Goal: Task Accomplishment & Management: Use online tool/utility

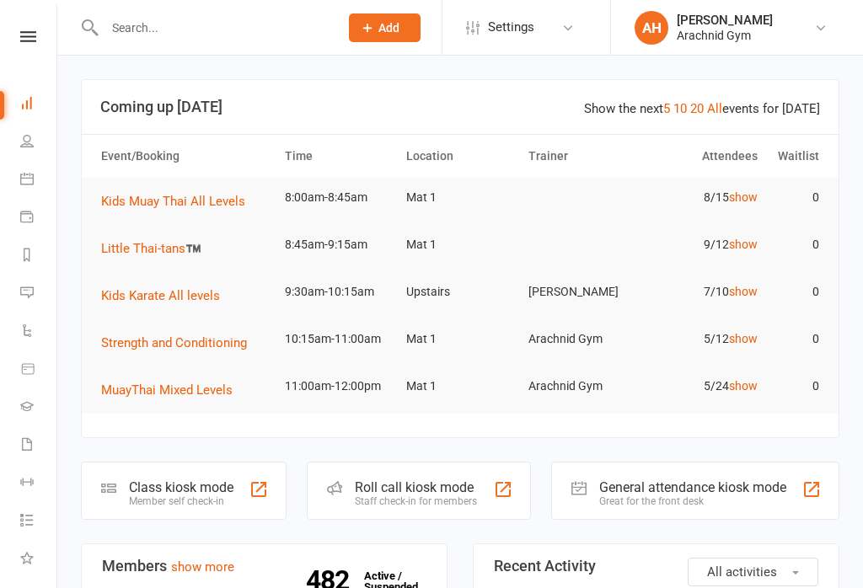
click at [253, 498] on div at bounding box center [259, 490] width 20 height 20
click at [253, 480] on div at bounding box center [259, 490] width 20 height 20
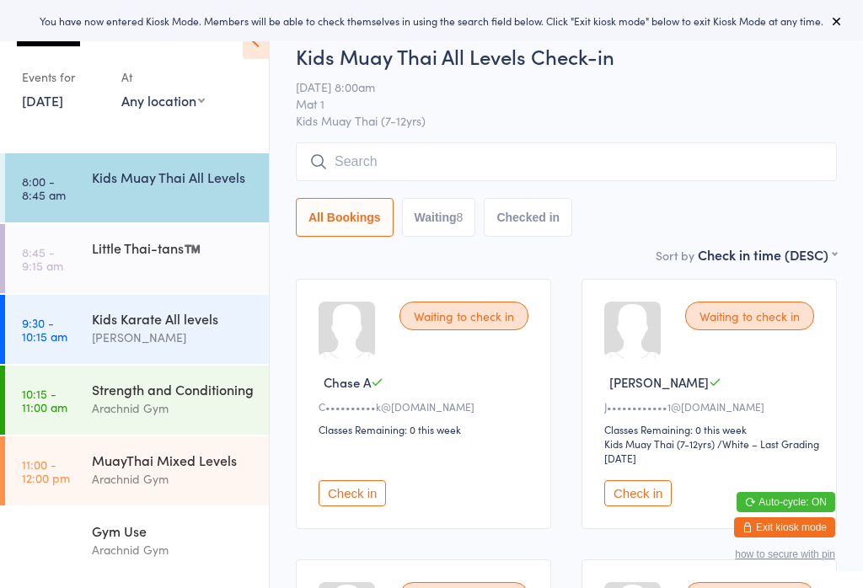
click at [175, 207] on link "8:00 - 8:45 am Kids Muay Thai All Levels" at bounding box center [137, 187] width 264 height 69
click at [522, 169] on input "search" at bounding box center [566, 161] width 541 height 39
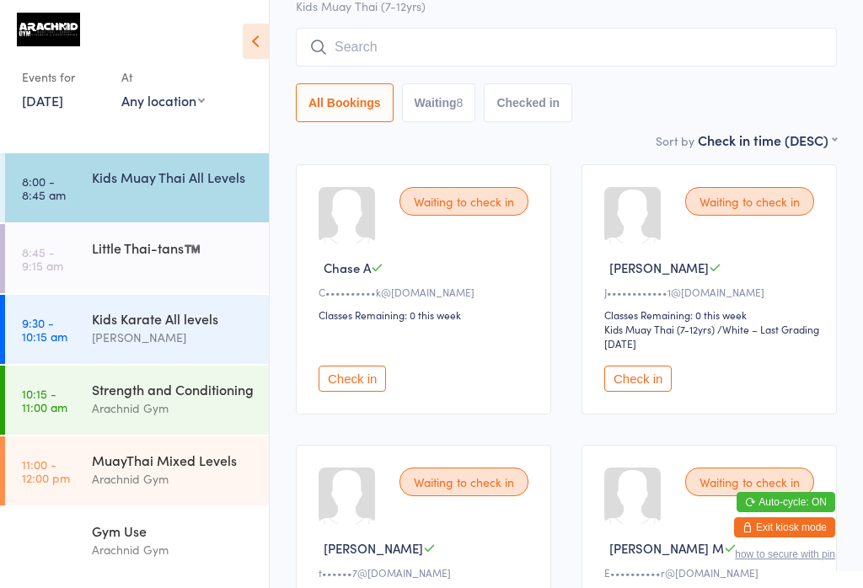
scroll to position [144, 0]
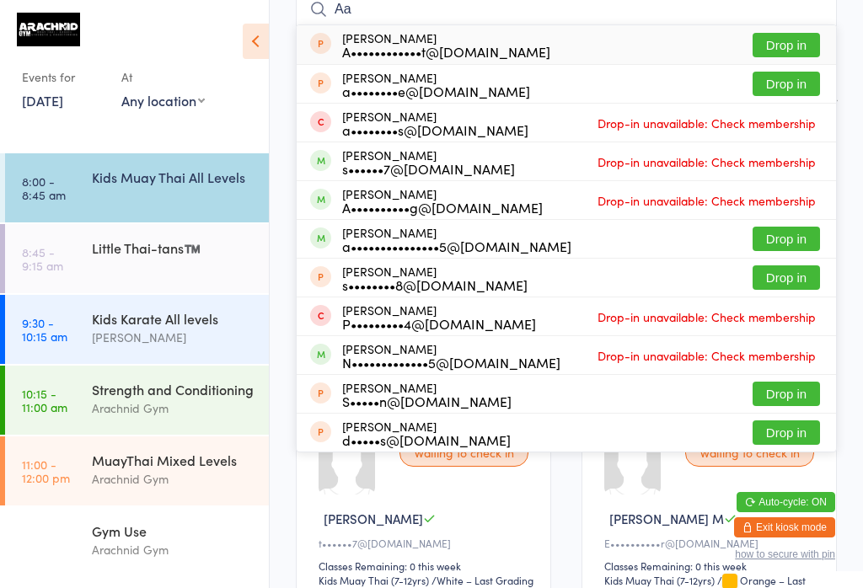
type input "A"
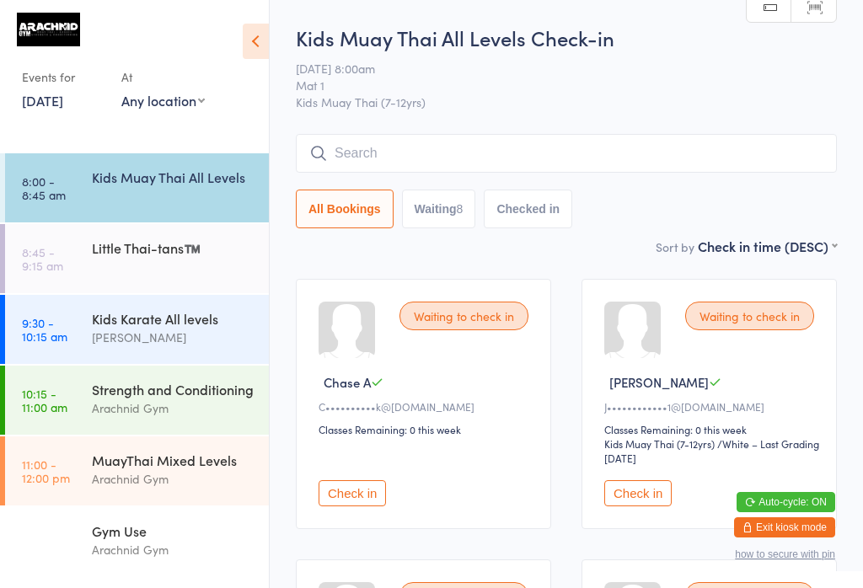
scroll to position [0, 0]
click at [393, 164] on input "search" at bounding box center [566, 153] width 541 height 39
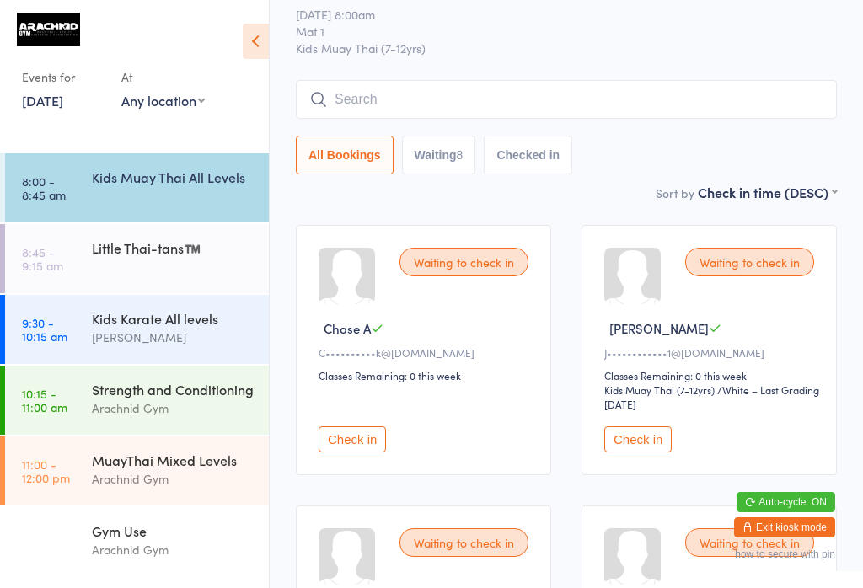
scroll to position [136, 0]
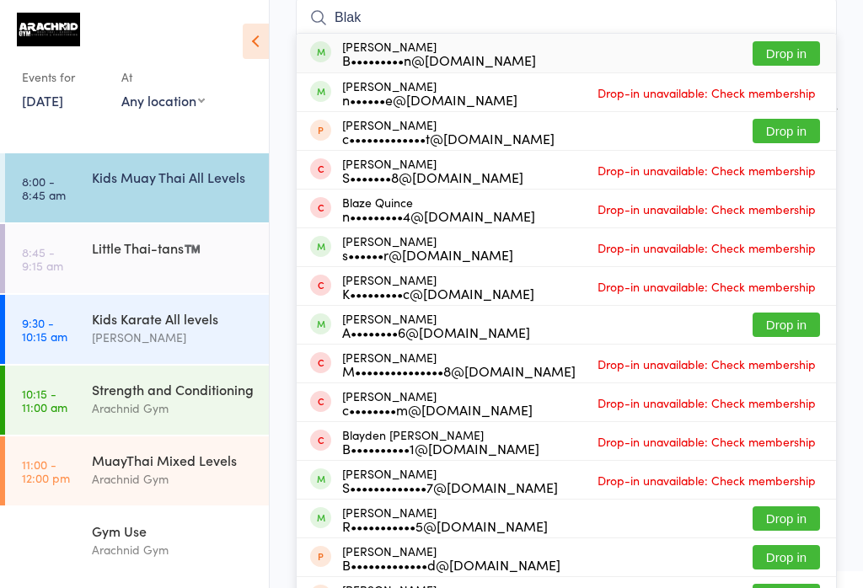
type input "[PERSON_NAME]"
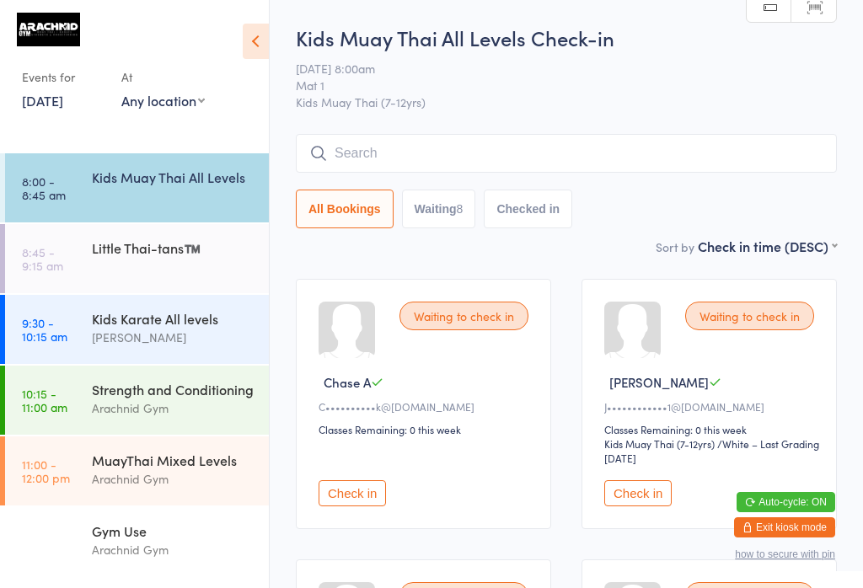
scroll to position [0, 0]
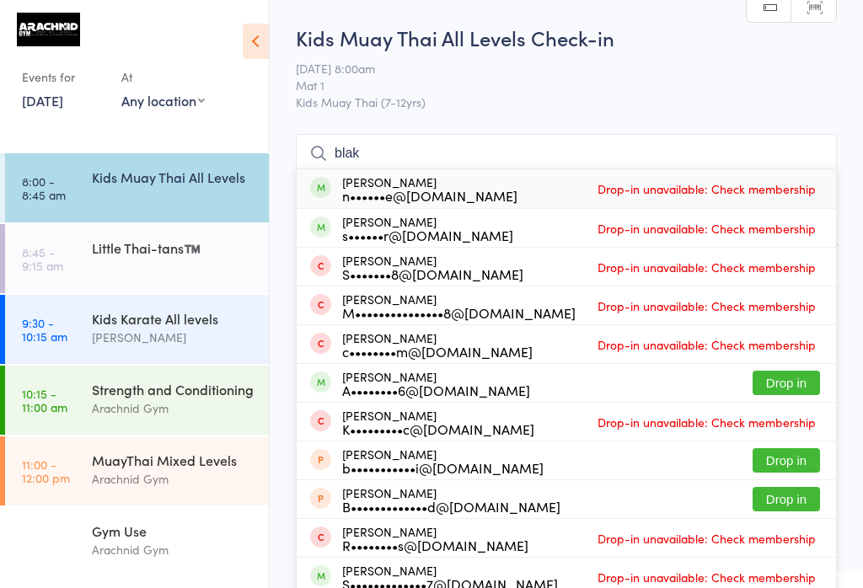
type input "blak"
click at [331, 179] on div "[PERSON_NAME] n••••••e@[DOMAIN_NAME]" at bounding box center [413, 188] width 207 height 27
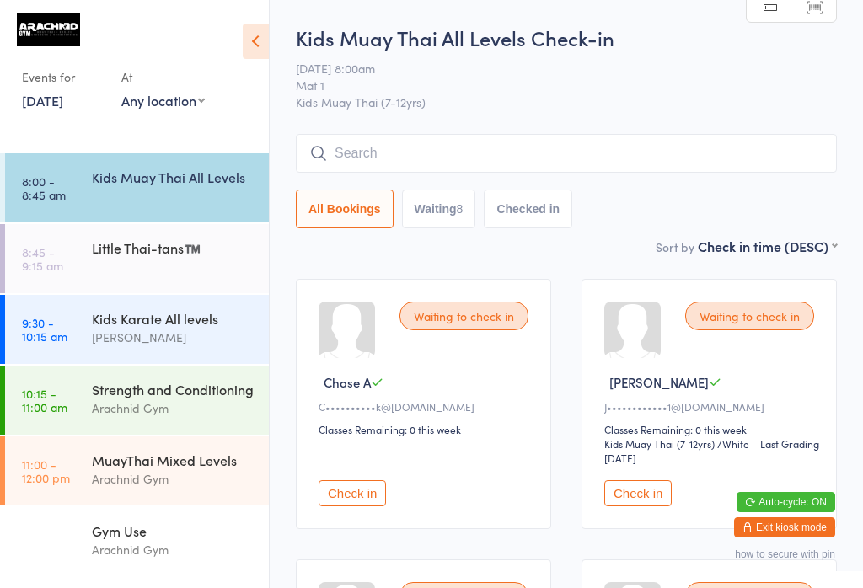
click at [341, 137] on input "search" at bounding box center [566, 153] width 541 height 39
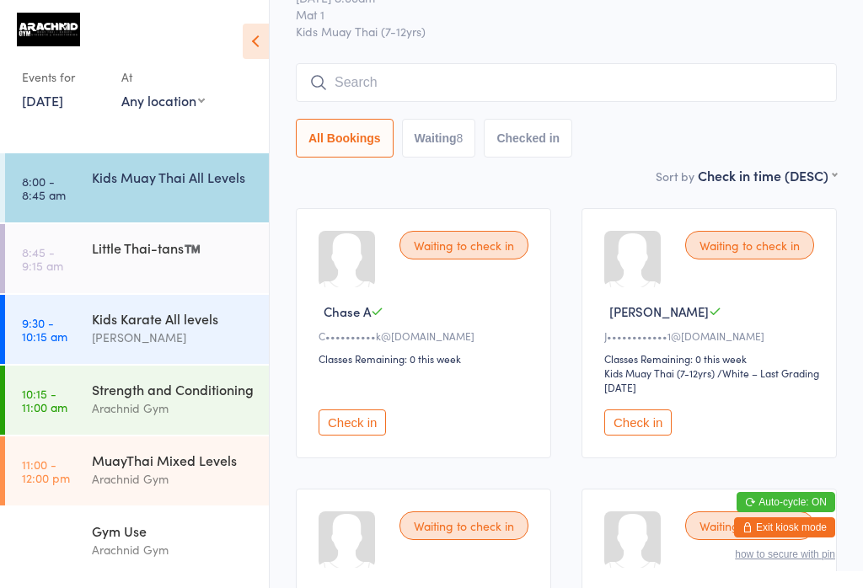
scroll to position [136, 0]
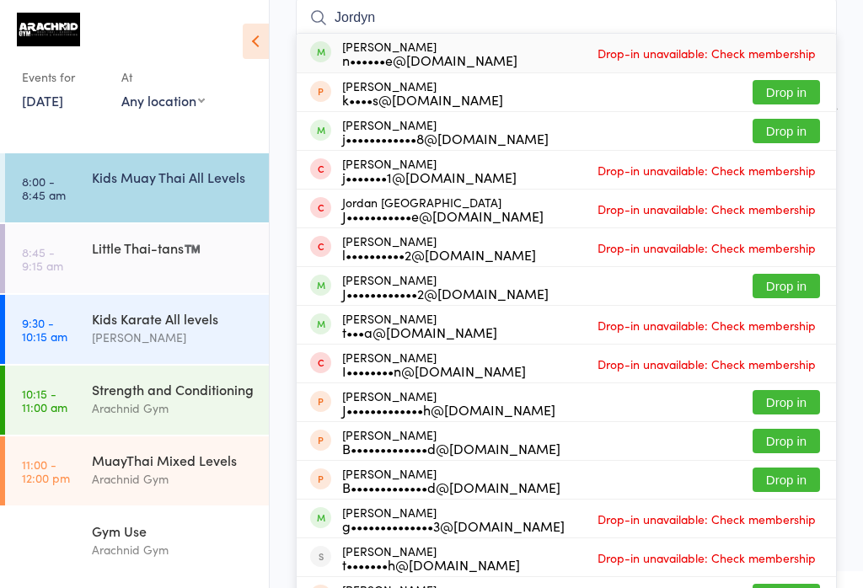
type input "Jordyn"
click at [353, 41] on div "[PERSON_NAME] n••••••e@[DOMAIN_NAME]" at bounding box center [429, 53] width 175 height 27
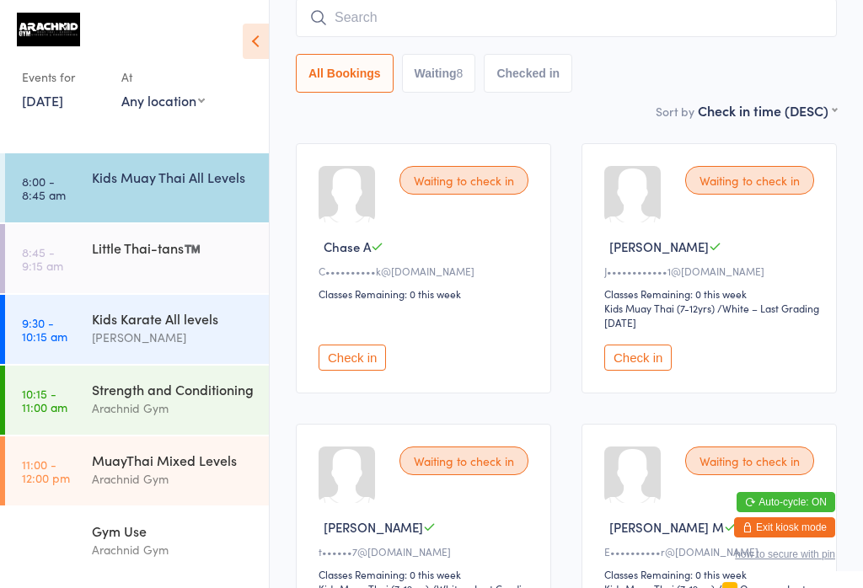
click at [191, 190] on div "Kids Muay Thai All Levels" at bounding box center [180, 176] width 177 height 47
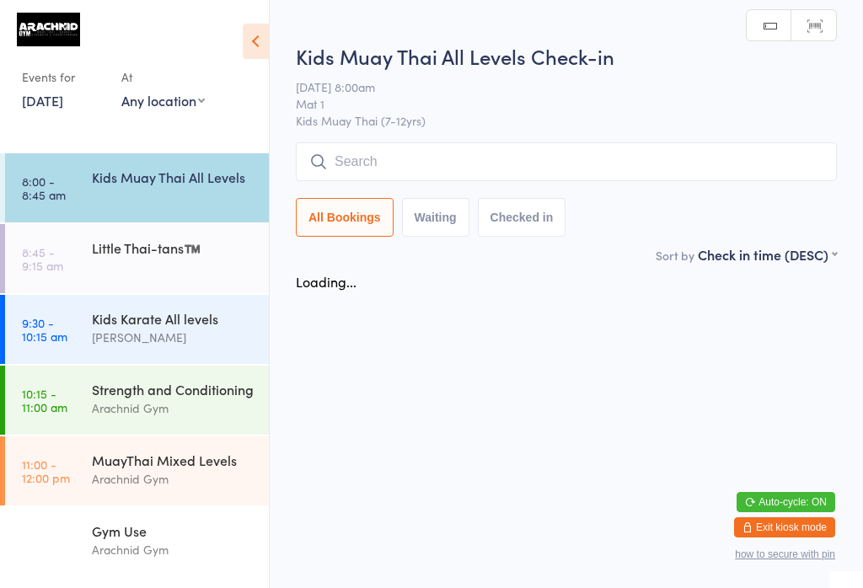
scroll to position [0, 0]
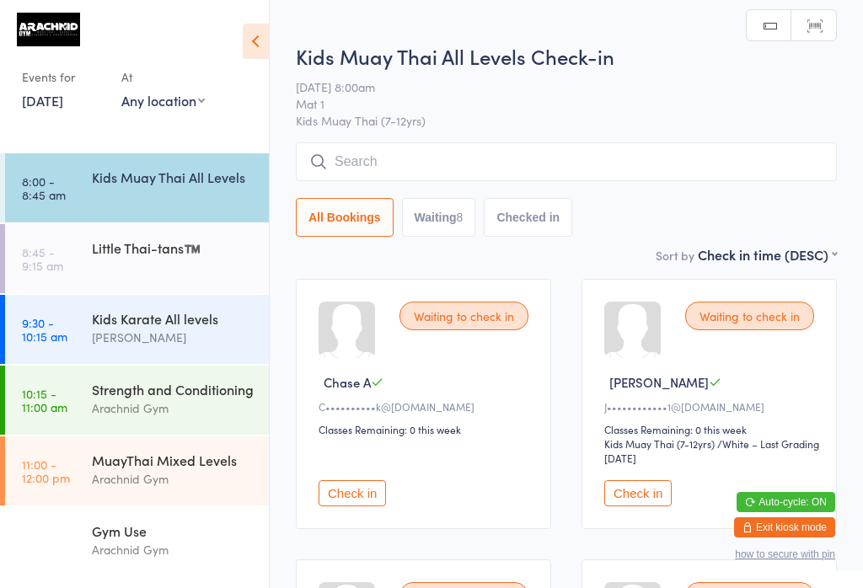
click at [551, 4] on html "You have now entered Kiosk Mode. Members will be able to check themselves in us…" at bounding box center [431, 294] width 863 height 588
click at [539, 169] on input "search" at bounding box center [566, 161] width 541 height 39
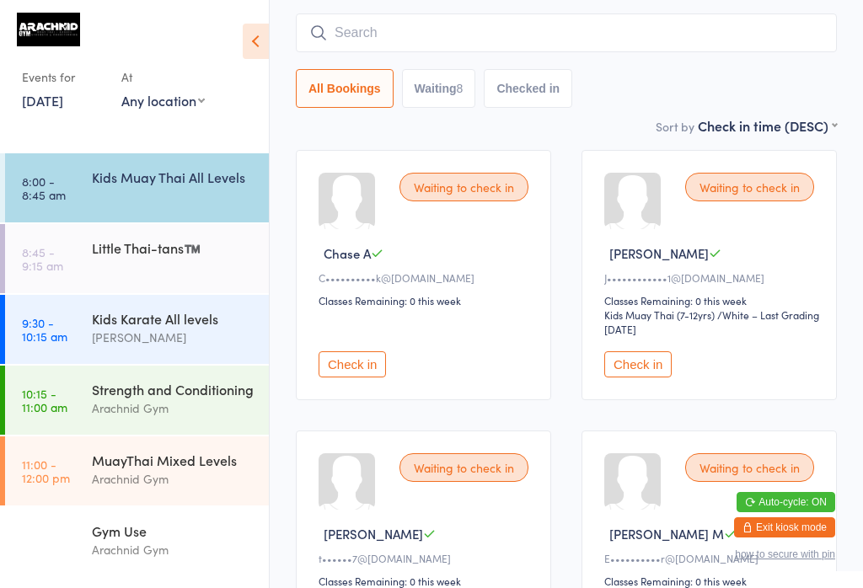
scroll to position [144, 0]
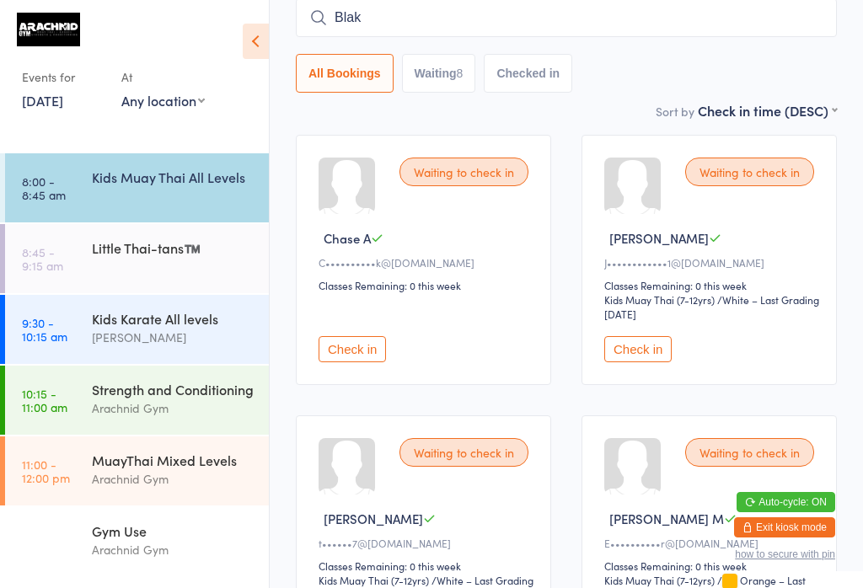
type input "[PERSON_NAME]"
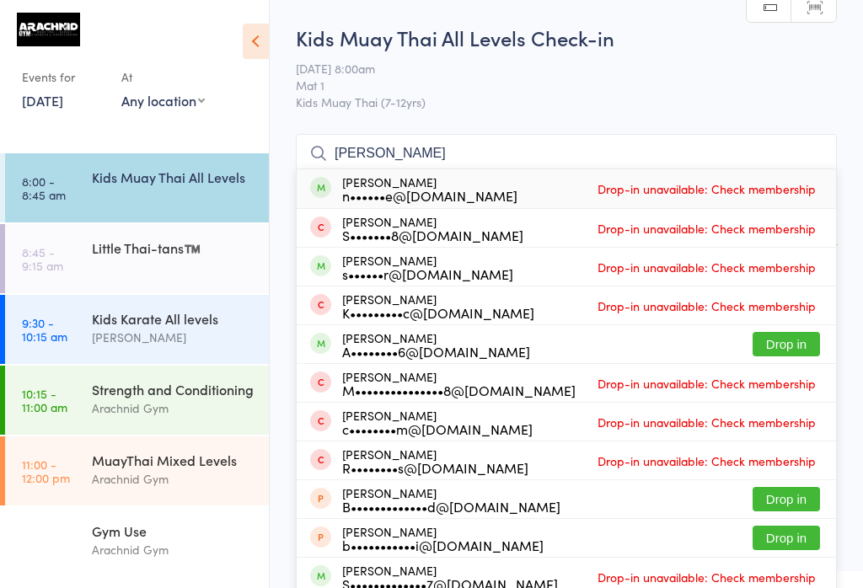
scroll to position [0, 0]
click at [219, 186] on div "Kids Muay Thai All Levels" at bounding box center [173, 177] width 163 height 19
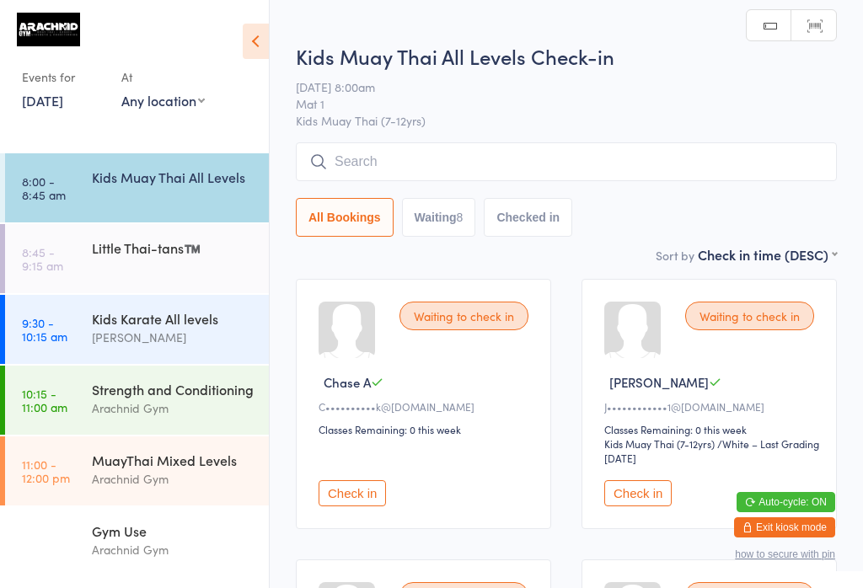
click at [545, 153] on input "search" at bounding box center [566, 161] width 541 height 39
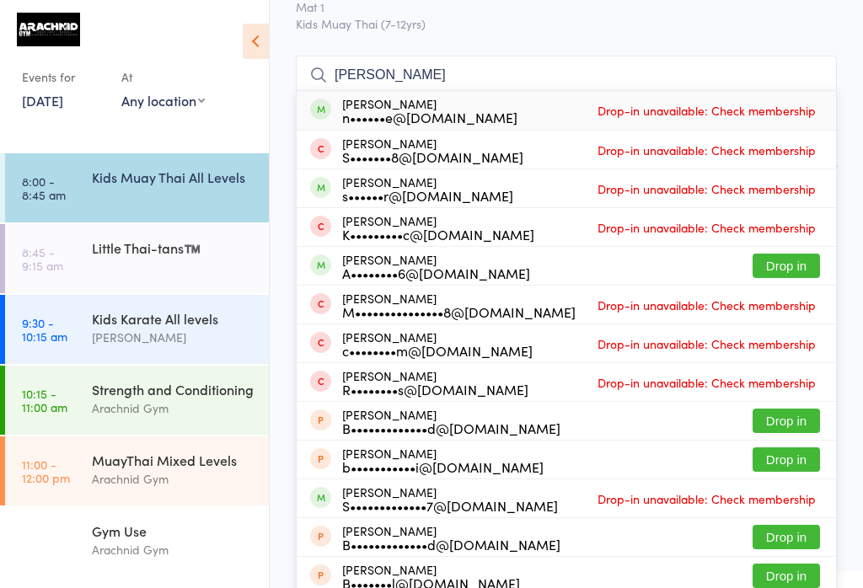
scroll to position [66, 0]
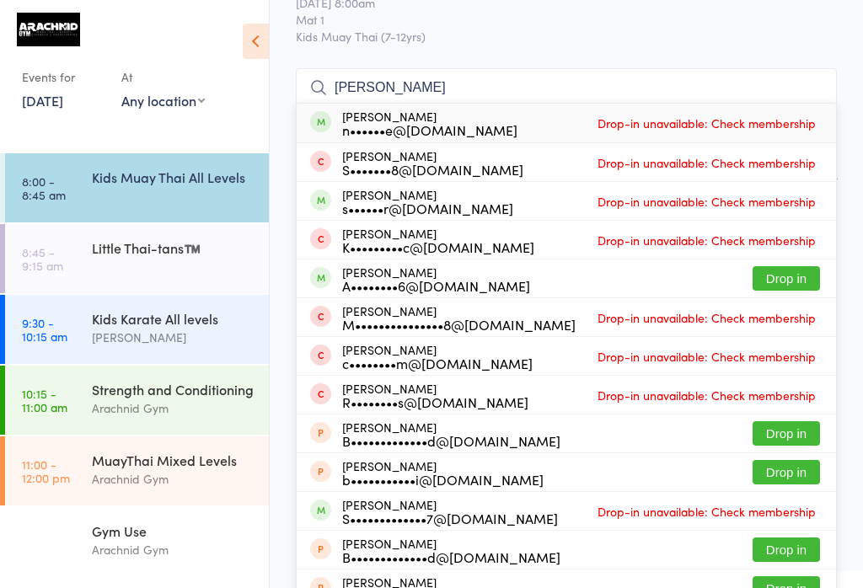
type input "[PERSON_NAME]"
click at [787, 118] on span "Drop-in unavailable: Check membership" at bounding box center [706, 122] width 227 height 25
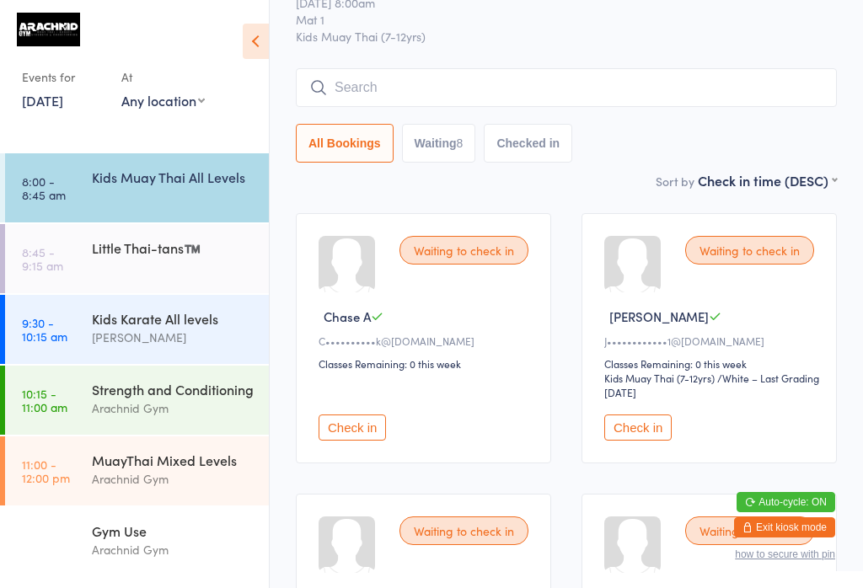
click at [446, 96] on input "search" at bounding box center [566, 87] width 541 height 39
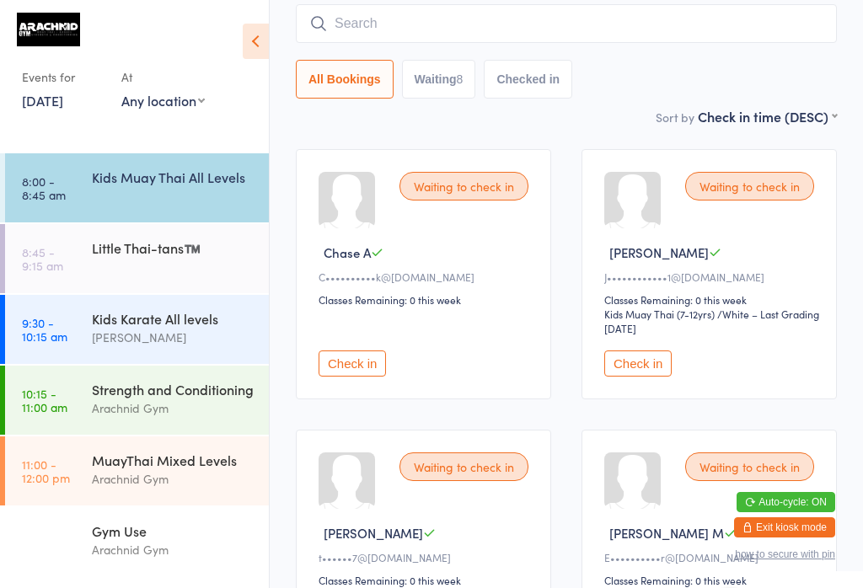
scroll to position [136, 0]
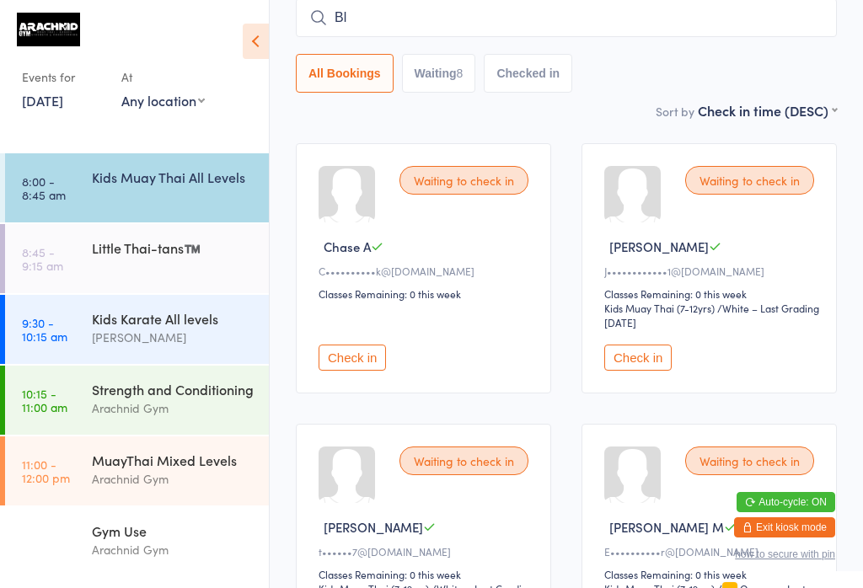
type input "B"
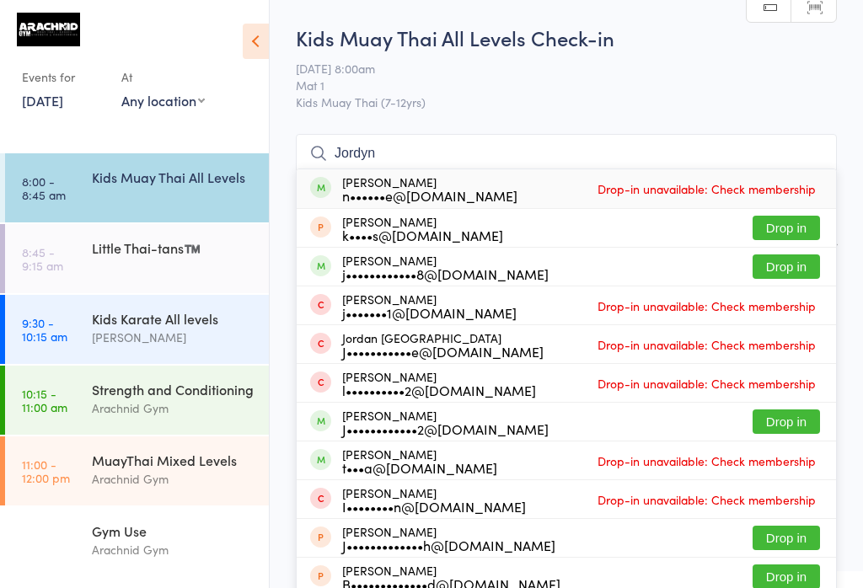
scroll to position [0, 0]
type input "J"
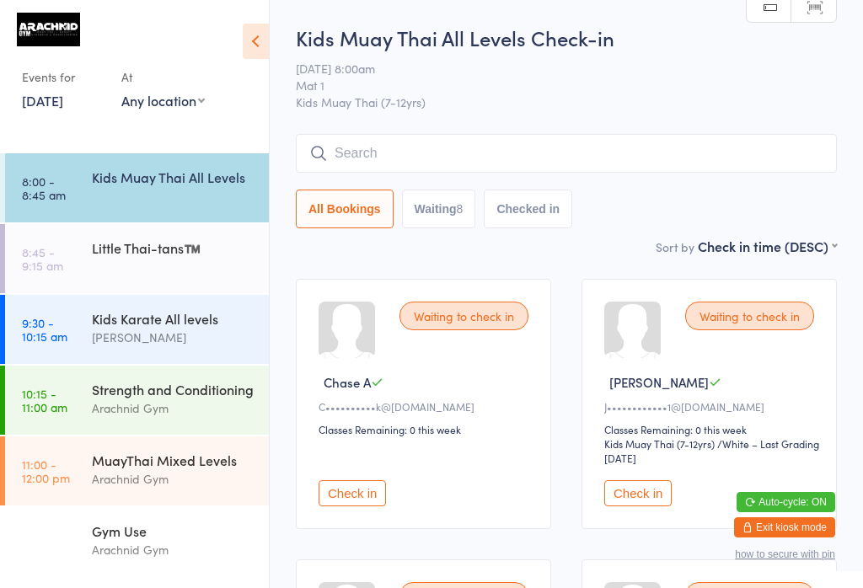
click at [622, 164] on input "search" at bounding box center [566, 153] width 541 height 39
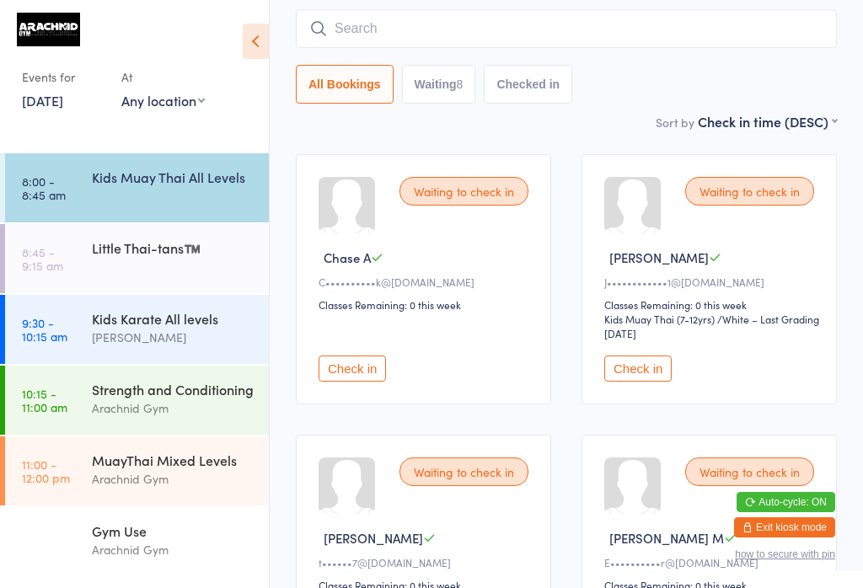
scroll to position [136, 0]
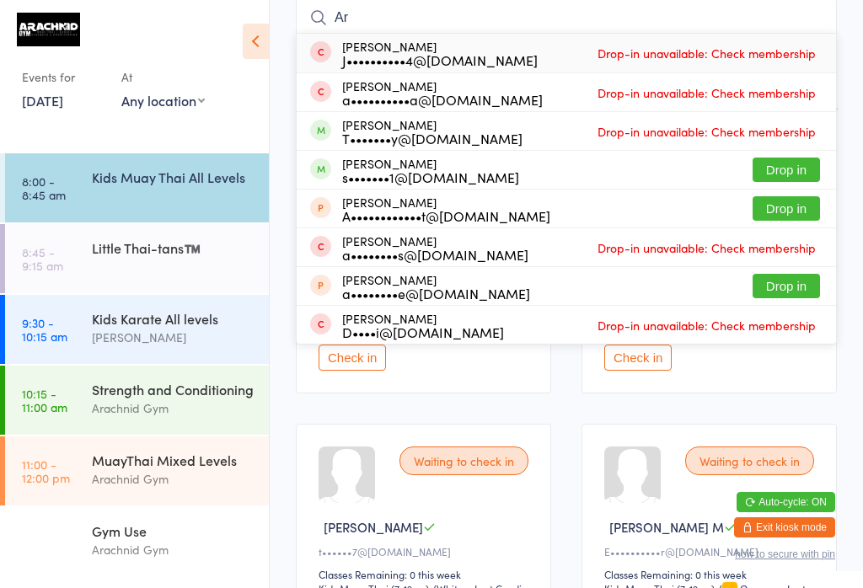
type input "A"
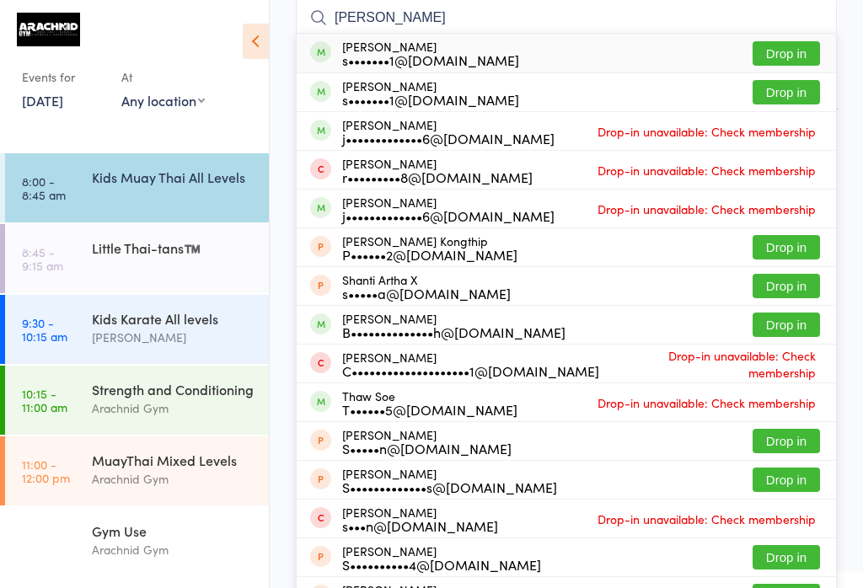
type input "Aria shaw"
click at [773, 51] on button "Drop in" at bounding box center [786, 53] width 67 height 24
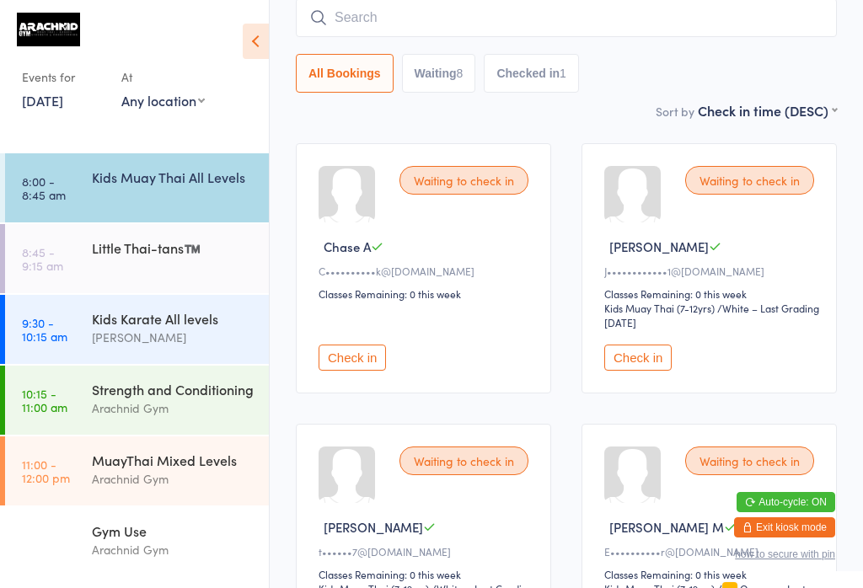
click at [519, 35] on input "search" at bounding box center [566, 17] width 541 height 39
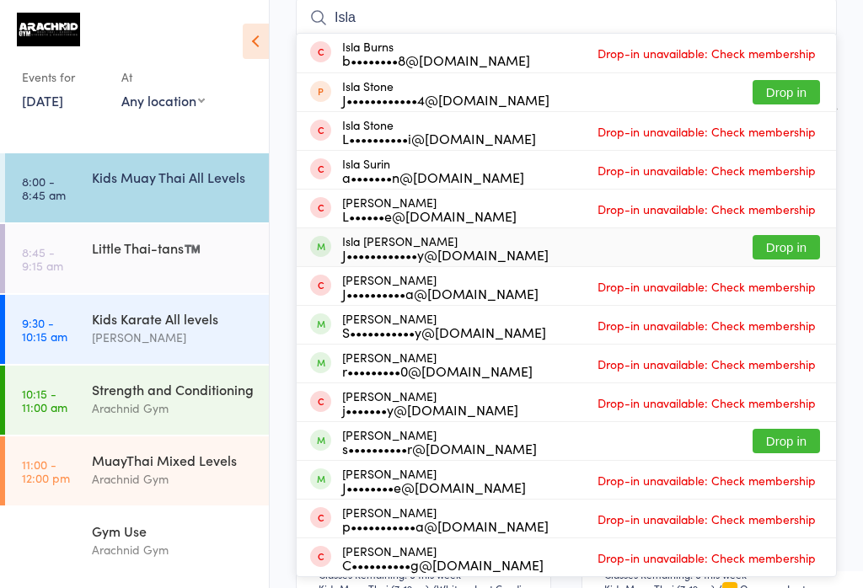
type input "Isla"
click at [777, 240] on button "Drop in" at bounding box center [786, 247] width 67 height 24
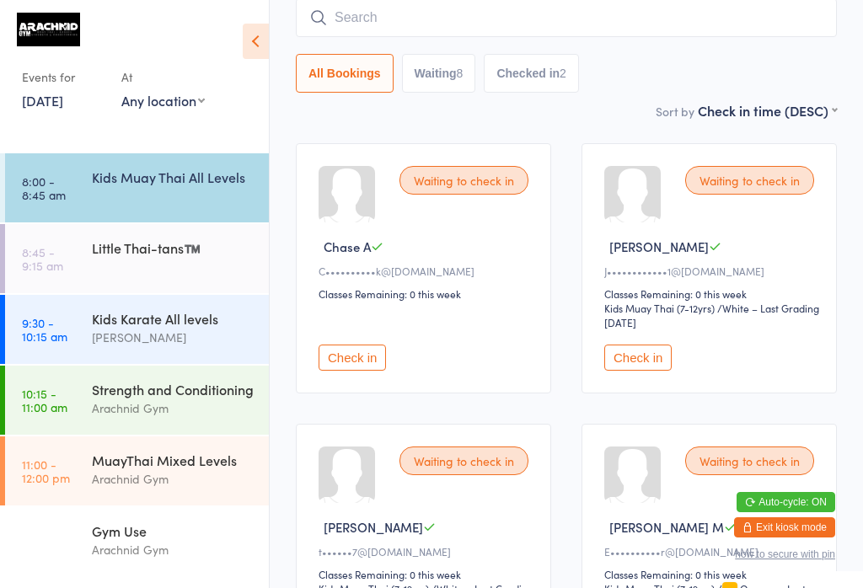
click at [354, 357] on button "Check in" at bounding box center [352, 358] width 67 height 26
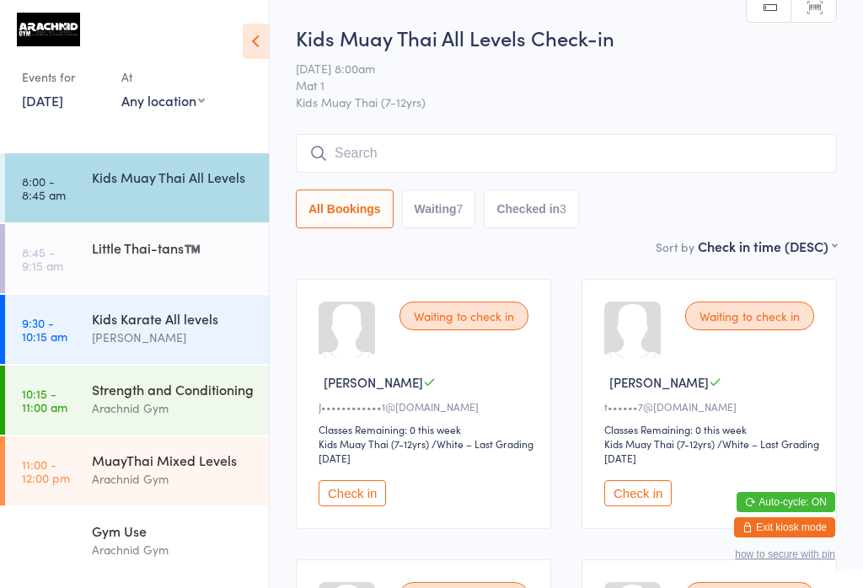
scroll to position [0, 0]
click at [659, 156] on input "search" at bounding box center [566, 153] width 541 height 39
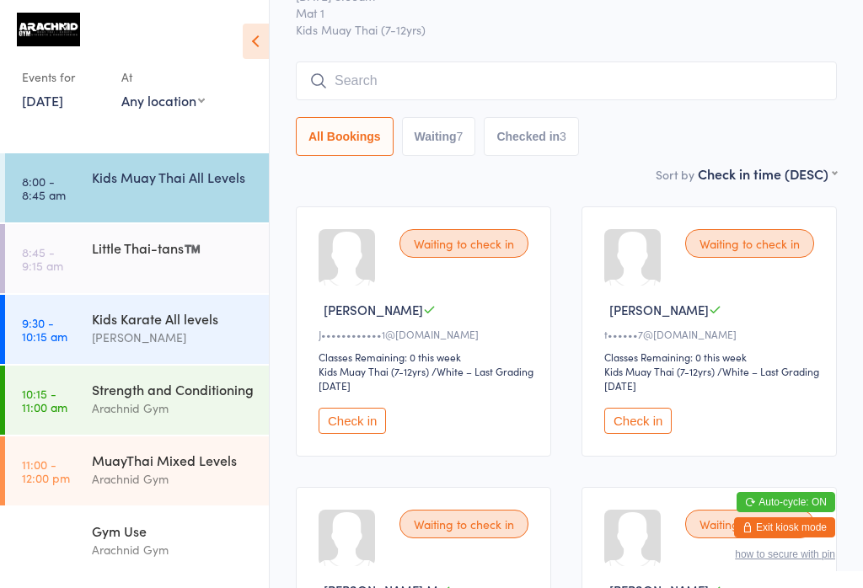
scroll to position [136, 0]
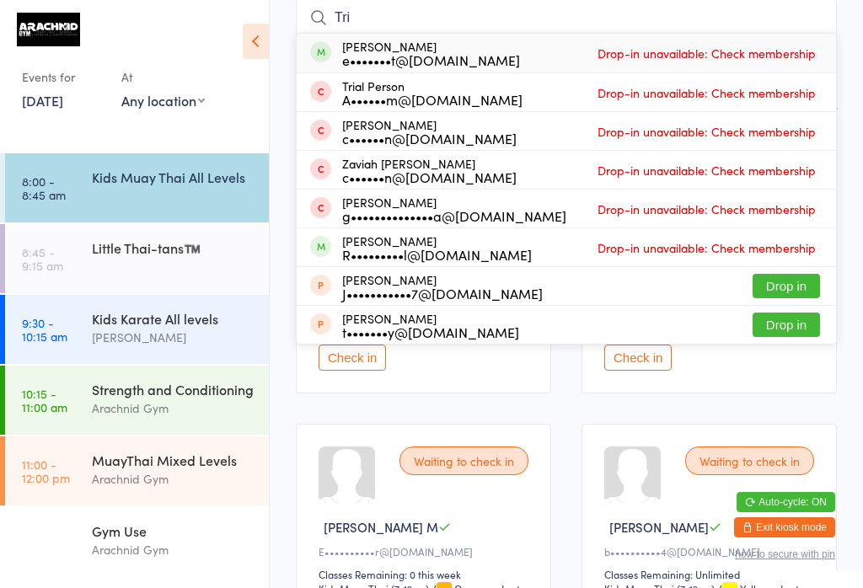
type input "Tri"
click at [702, 51] on span "Drop-in unavailable: Check membership" at bounding box center [706, 52] width 227 height 25
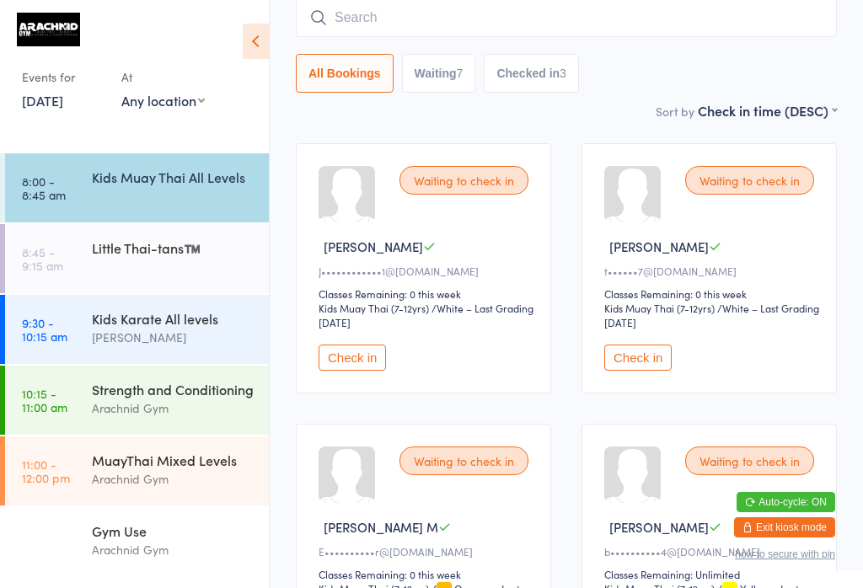
click at [639, 17] on input "search" at bounding box center [566, 17] width 541 height 39
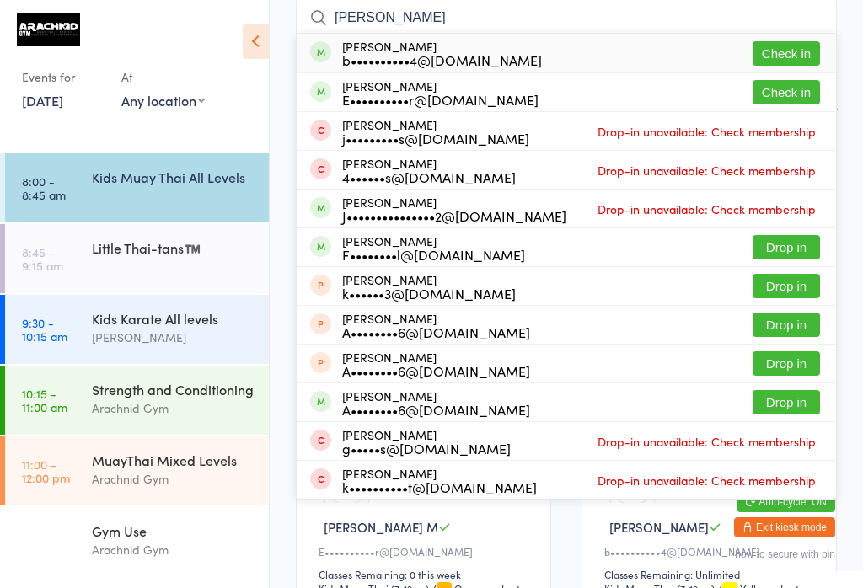
type input "Jett"
click at [786, 52] on button "Check in" at bounding box center [786, 53] width 67 height 24
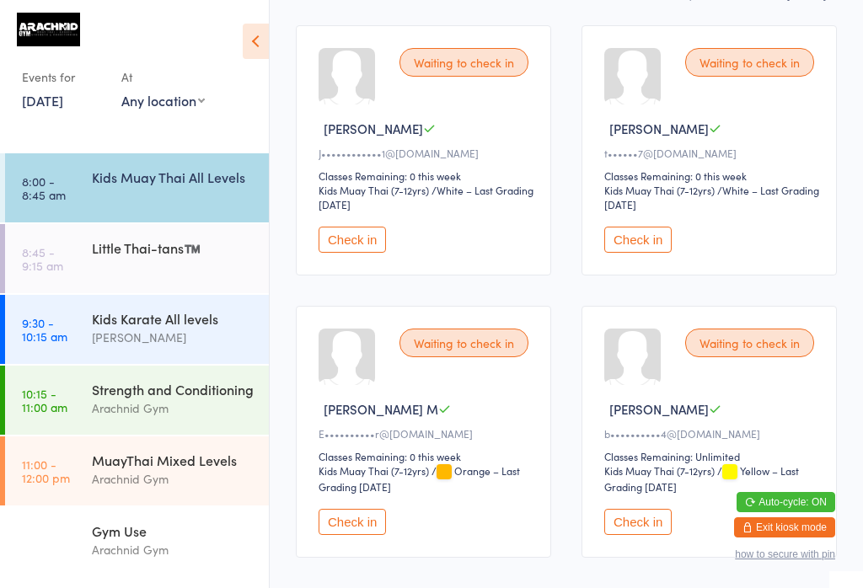
scroll to position [256, 0]
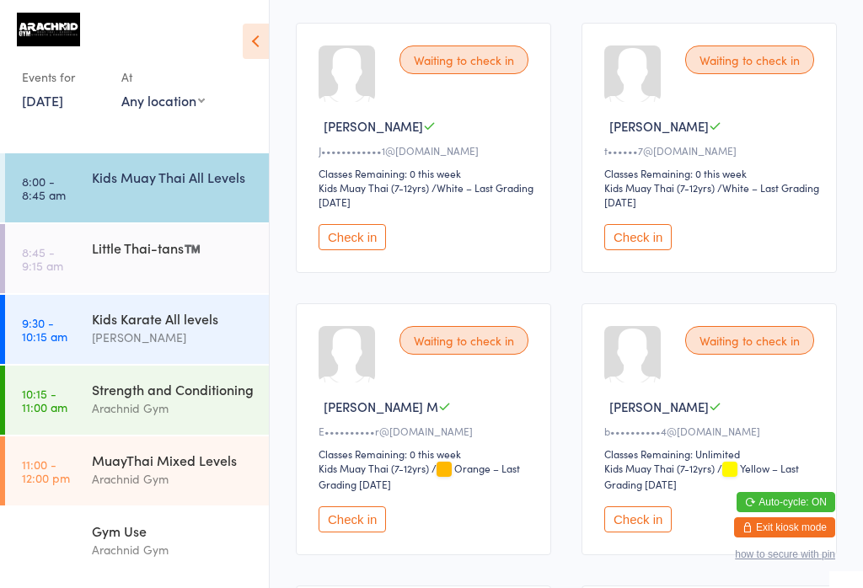
click at [629, 533] on button "Check in" at bounding box center [637, 520] width 67 height 26
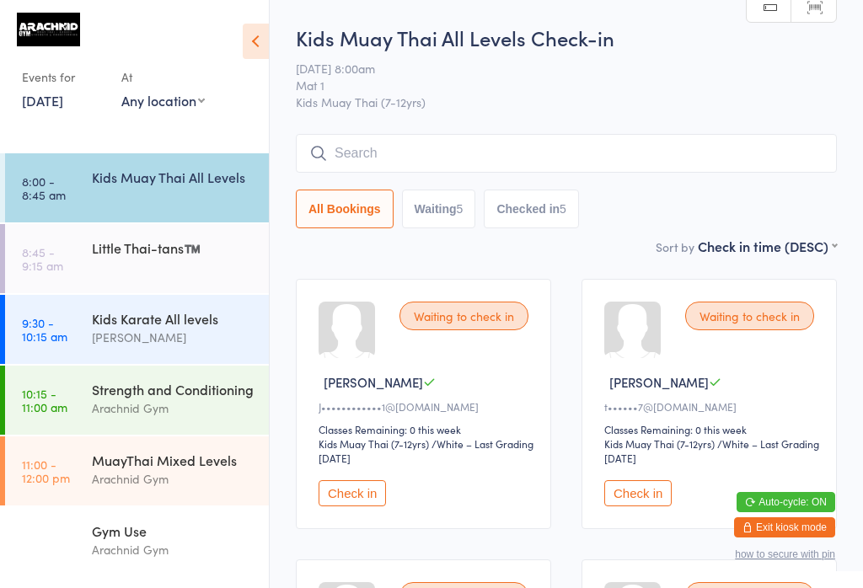
scroll to position [0, 0]
click at [583, 152] on input "search" at bounding box center [566, 153] width 541 height 39
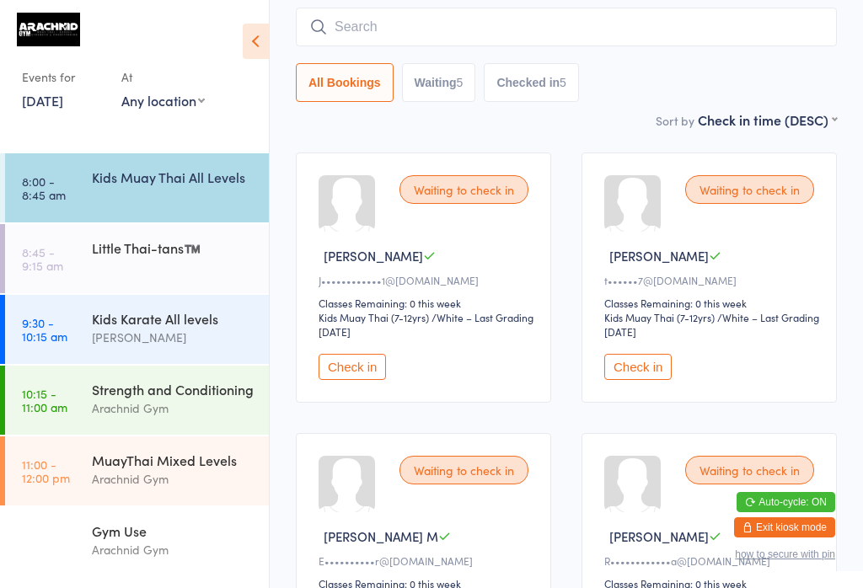
scroll to position [136, 0]
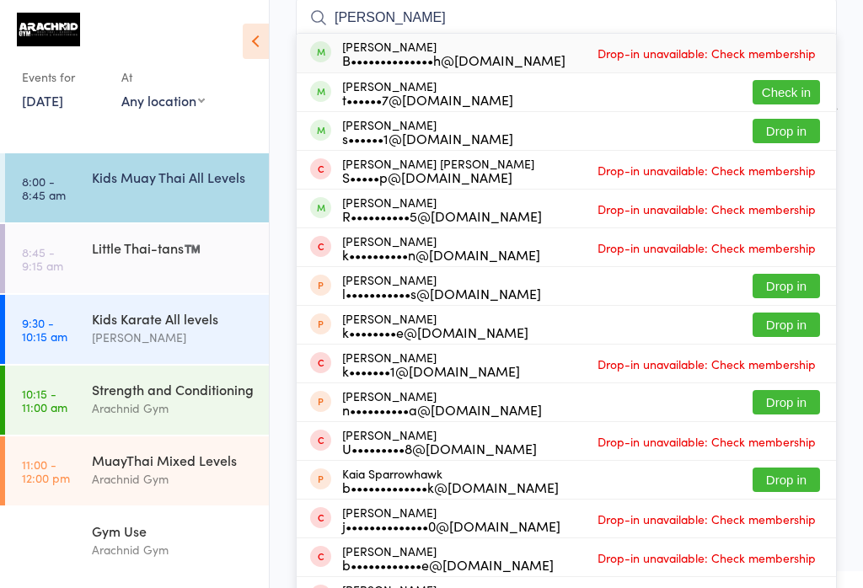
type input "Kai"
click at [790, 90] on button "Check in" at bounding box center [786, 92] width 67 height 24
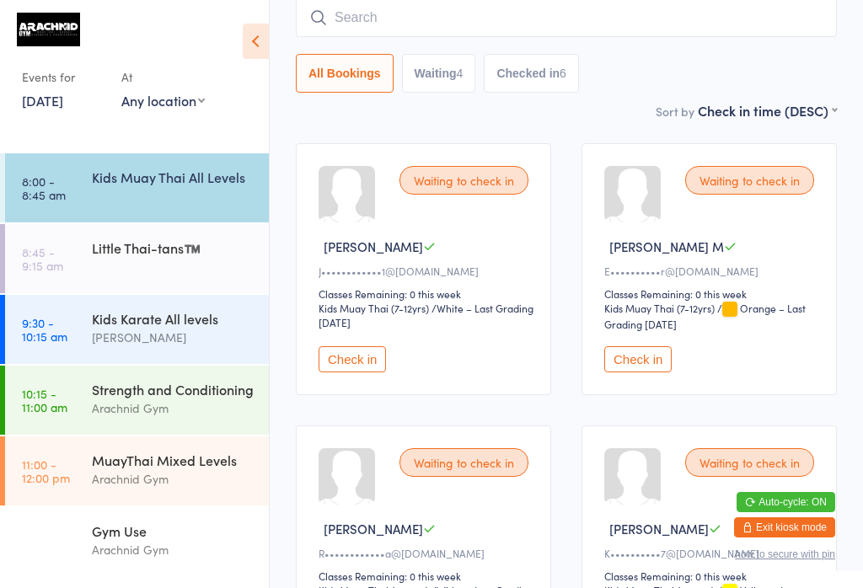
click at [616, 2] on input "search" at bounding box center [566, 17] width 541 height 39
type input "Caleb"
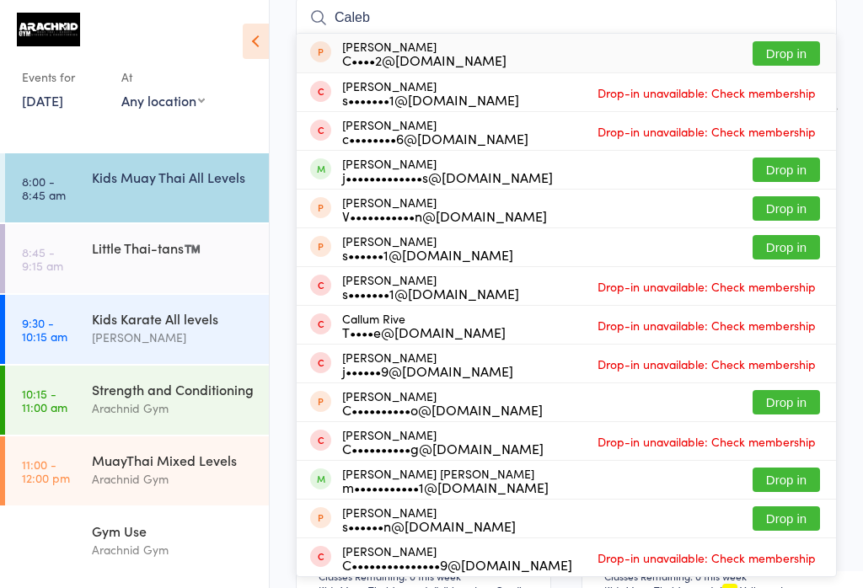
scroll to position [179, 0]
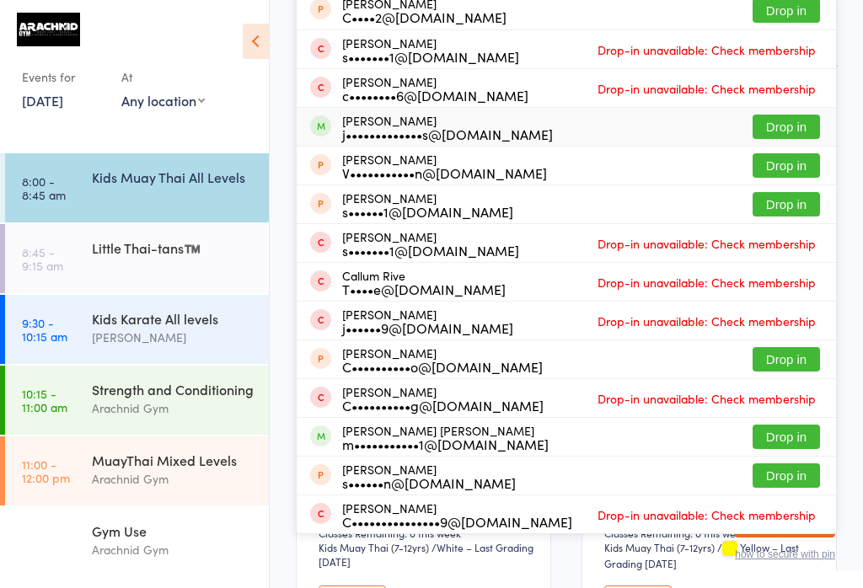
click at [790, 126] on button "Drop in" at bounding box center [786, 127] width 67 height 24
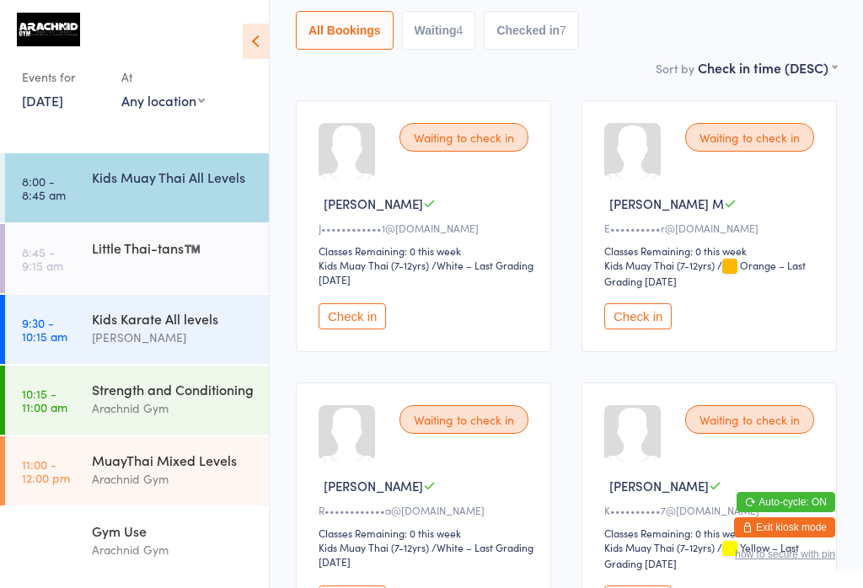
click at [361, 330] on button "Check in" at bounding box center [352, 316] width 67 height 26
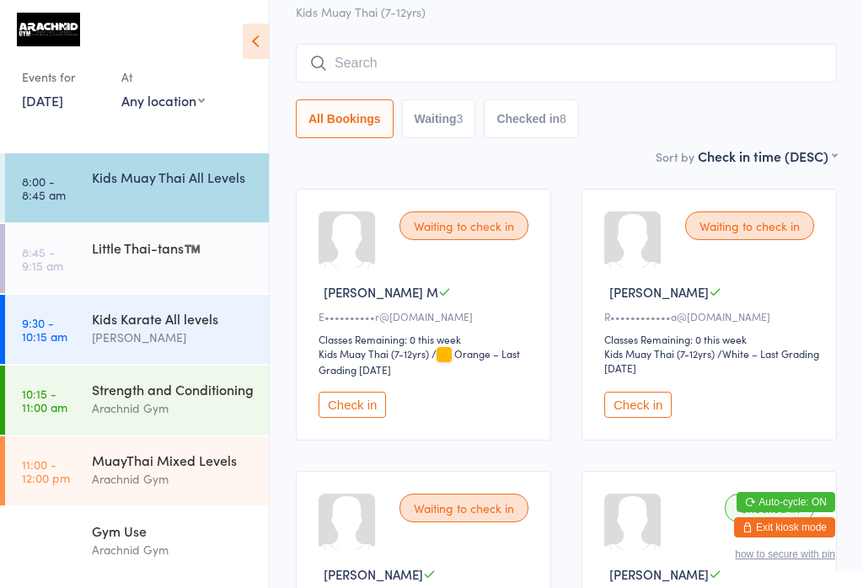
scroll to position [85, 0]
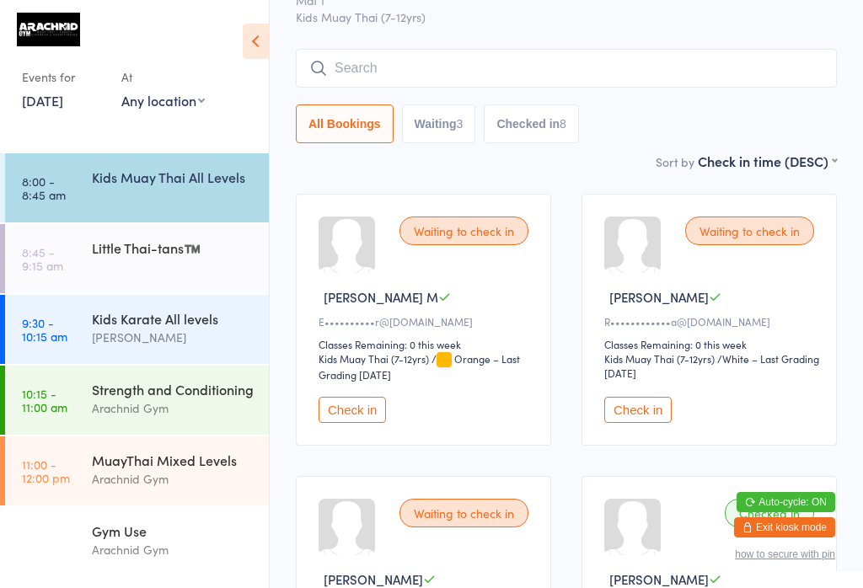
click at [646, 423] on button "Check in" at bounding box center [637, 410] width 67 height 26
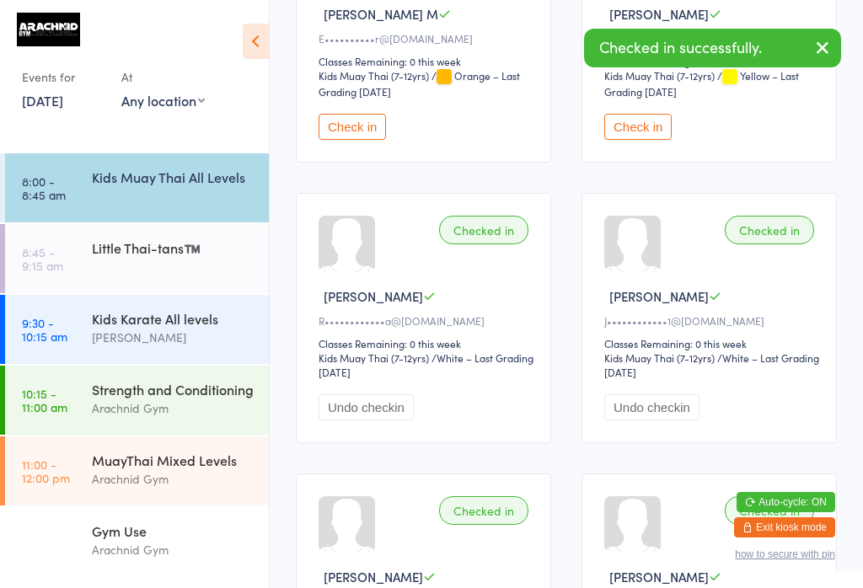
scroll to position [377, 0]
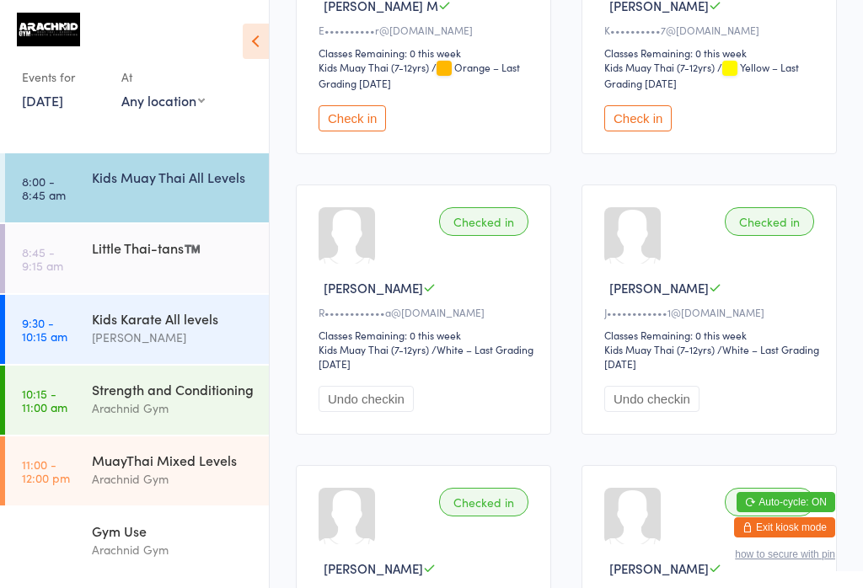
click at [188, 263] on div "Little Thai-tans™️" at bounding box center [180, 247] width 177 height 47
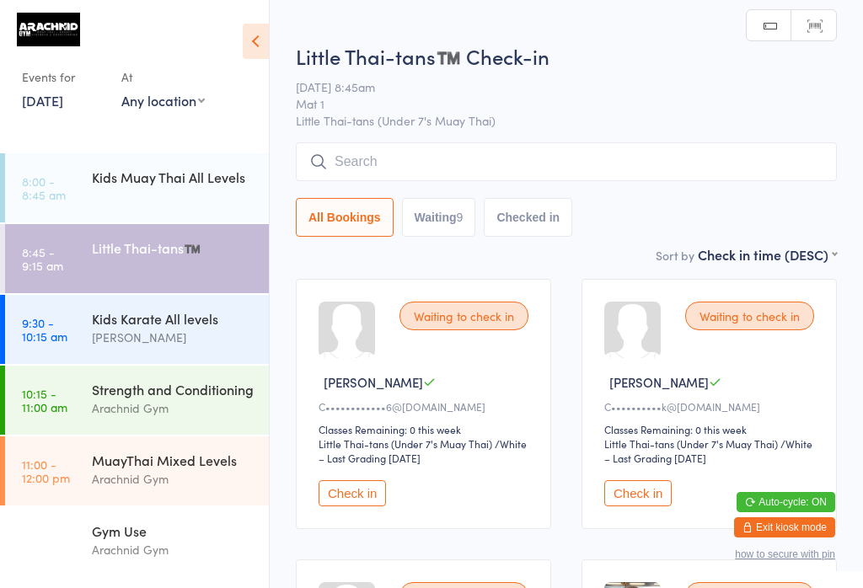
click at [632, 507] on button "Check in" at bounding box center [637, 494] width 67 height 26
